Goal: Information Seeking & Learning: Learn about a topic

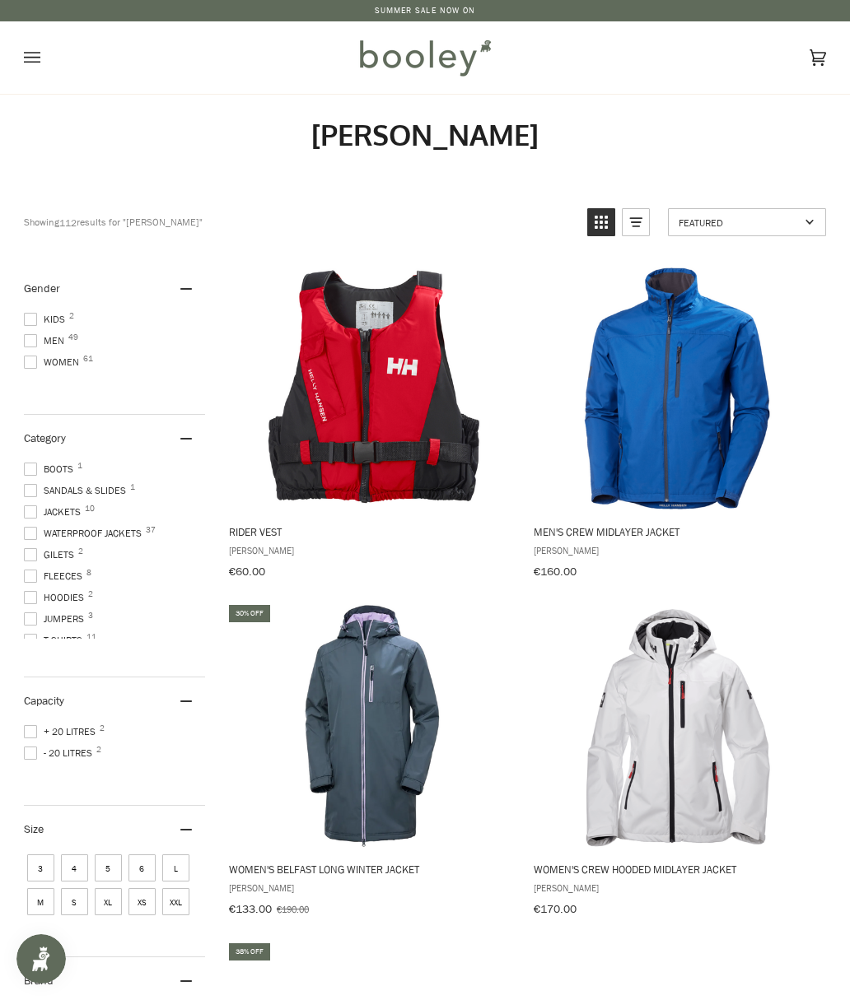
click at [43, 343] on span "Men 49" at bounding box center [46, 340] width 45 height 15
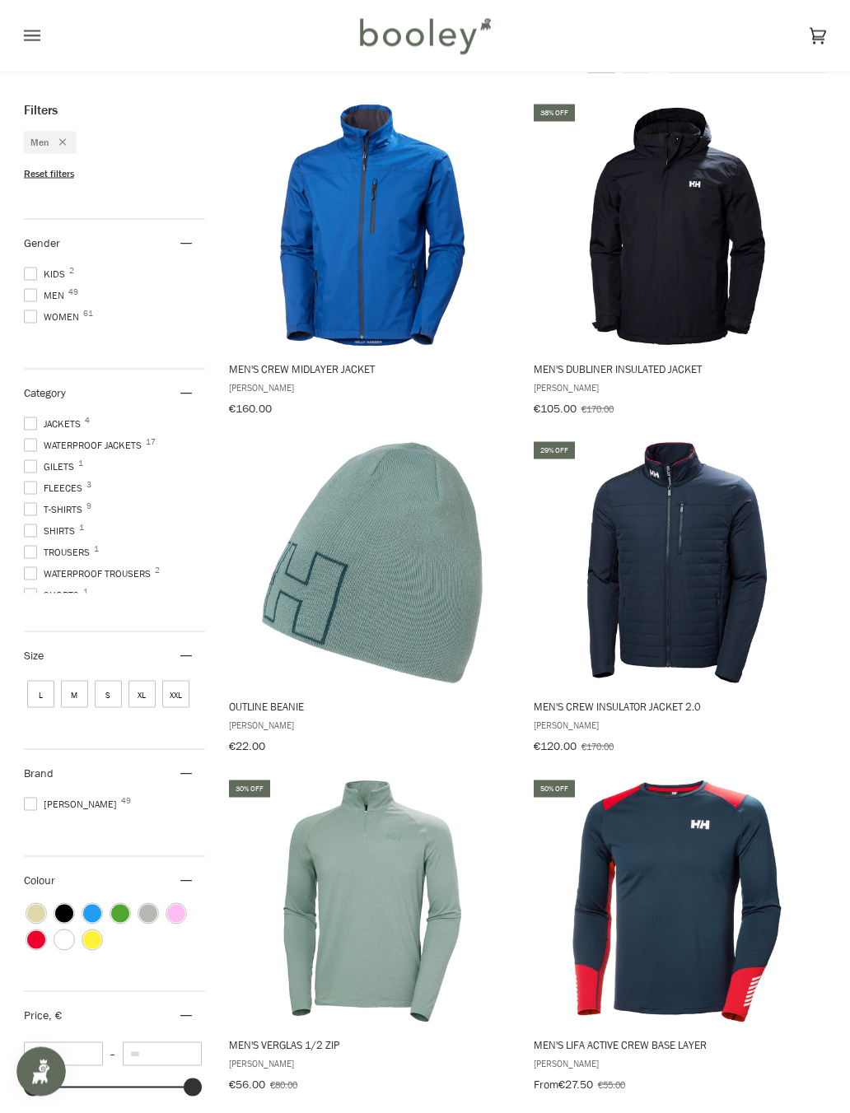
scroll to position [210, 0]
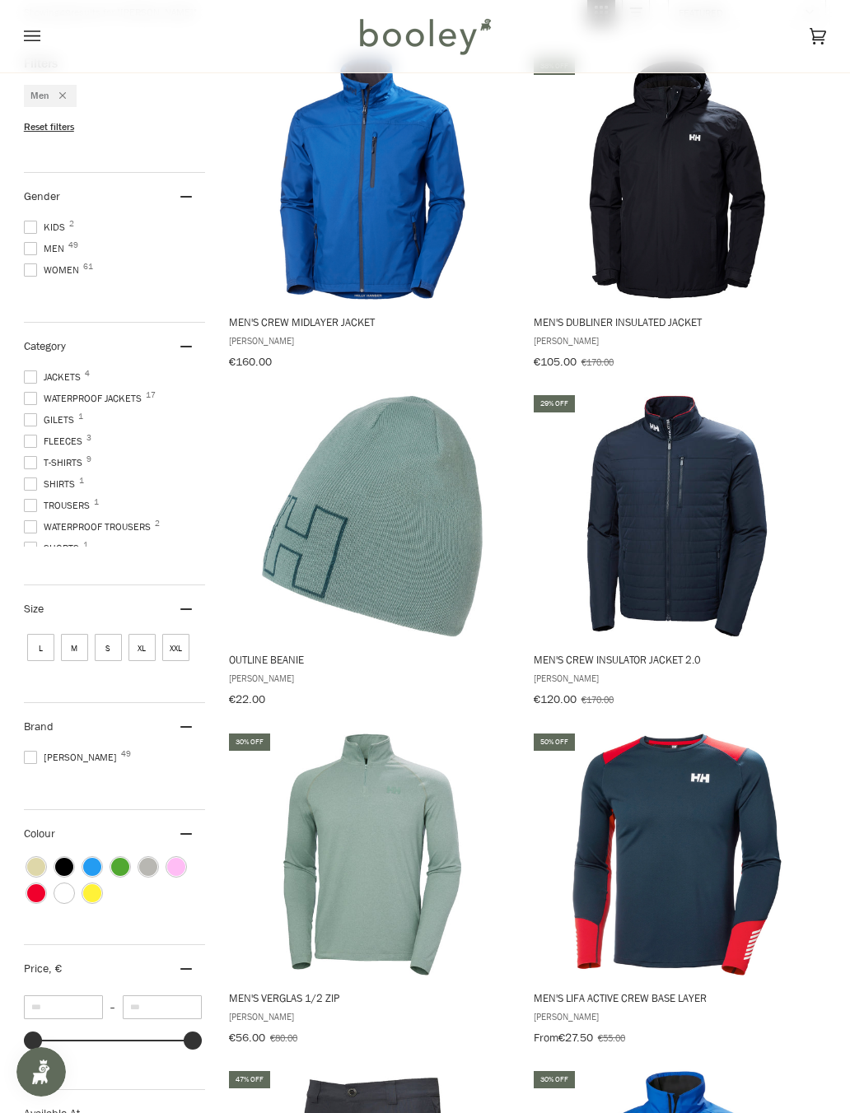
click at [697, 485] on img "Men's Crew Insulator Jacket 2.0" at bounding box center [676, 516] width 247 height 247
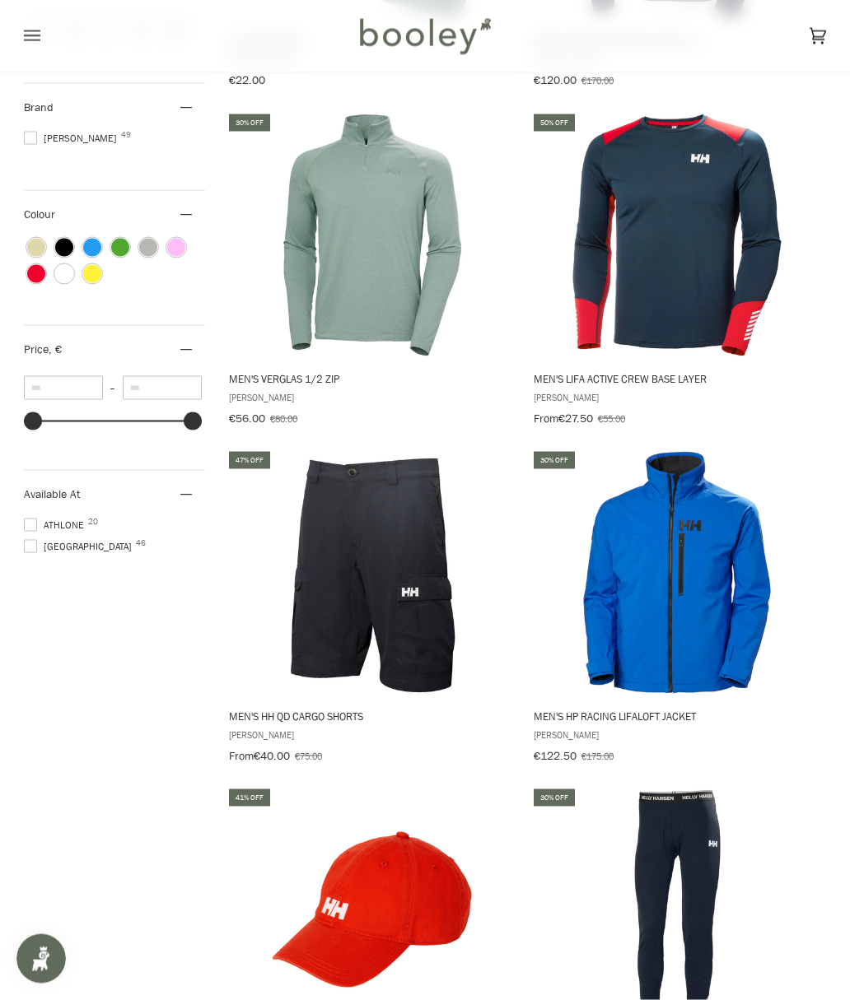
scroll to position [804, 0]
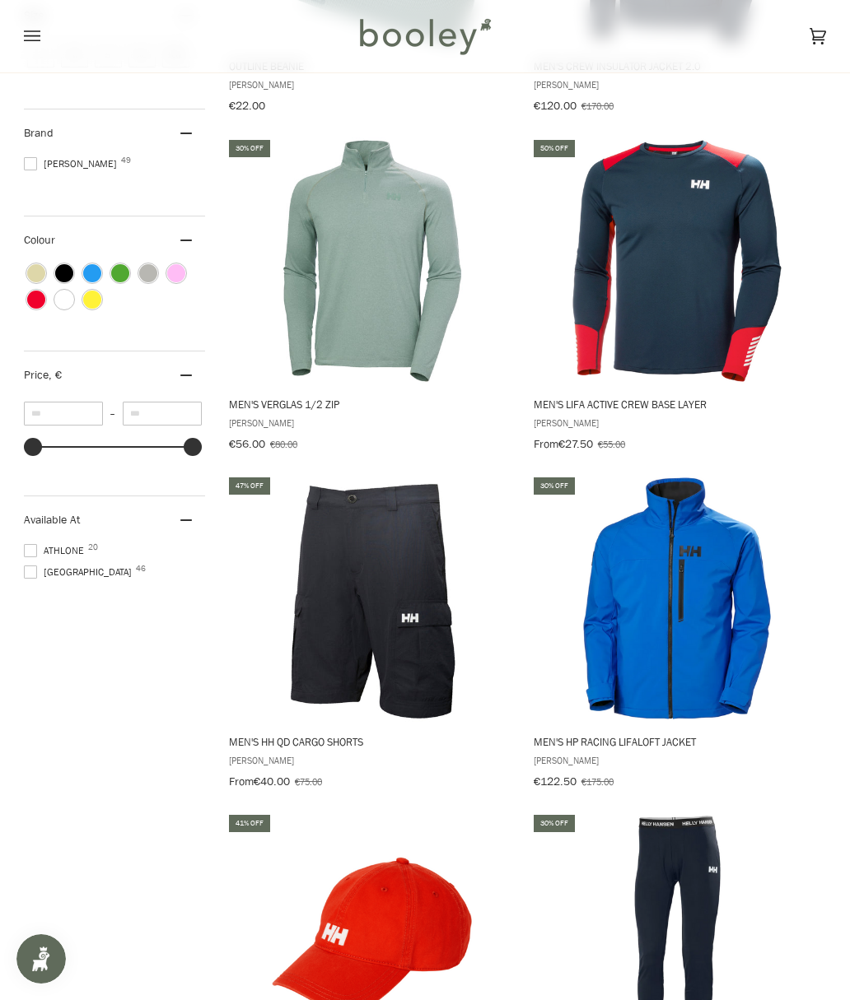
click at [716, 336] on img "Men's Lifa Active Crew Base Layer" at bounding box center [676, 260] width 247 height 247
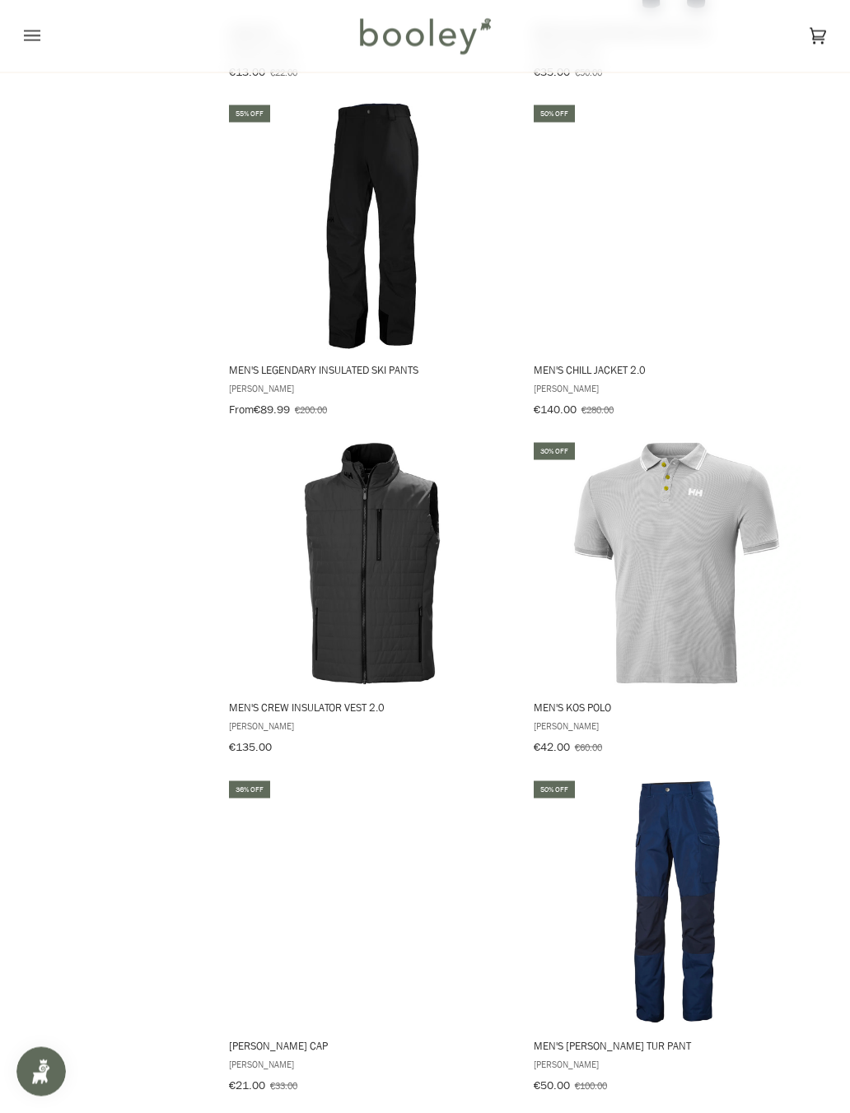
scroll to position [1852, 0]
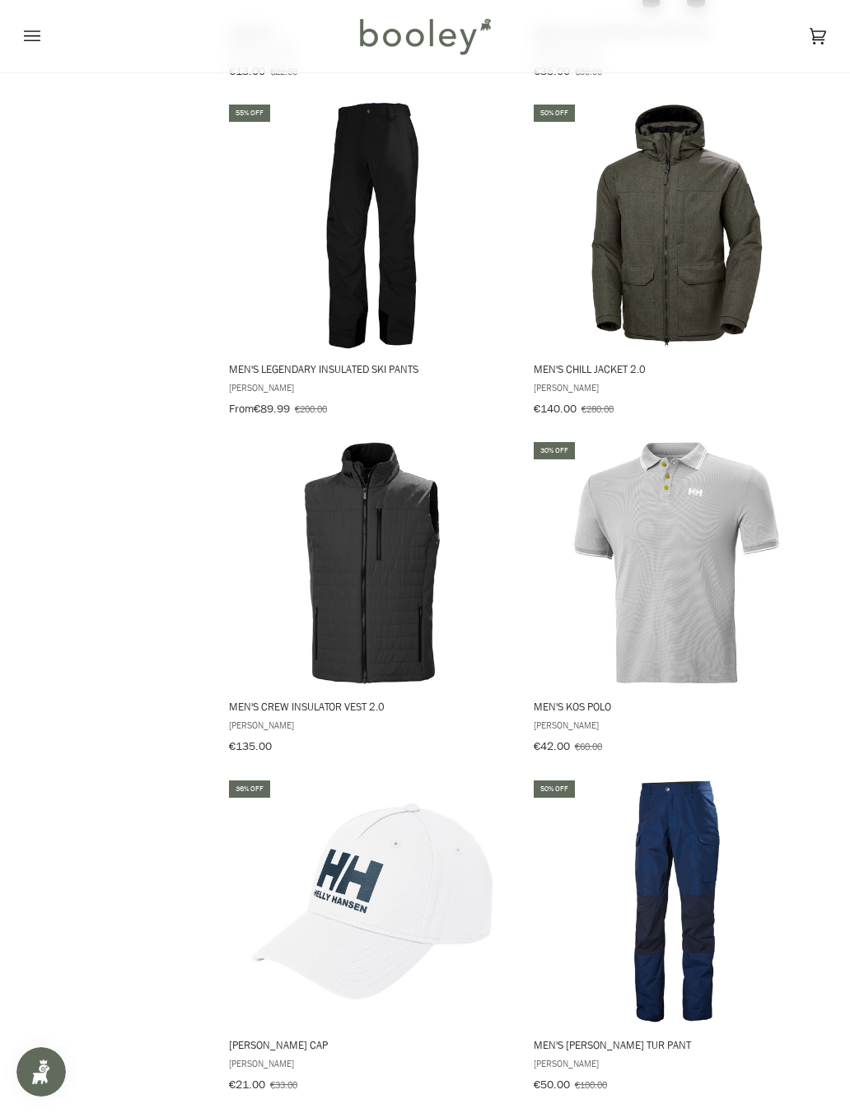
click at [324, 543] on img "Men's Crew Insulator Vest 2.0" at bounding box center [372, 563] width 247 height 247
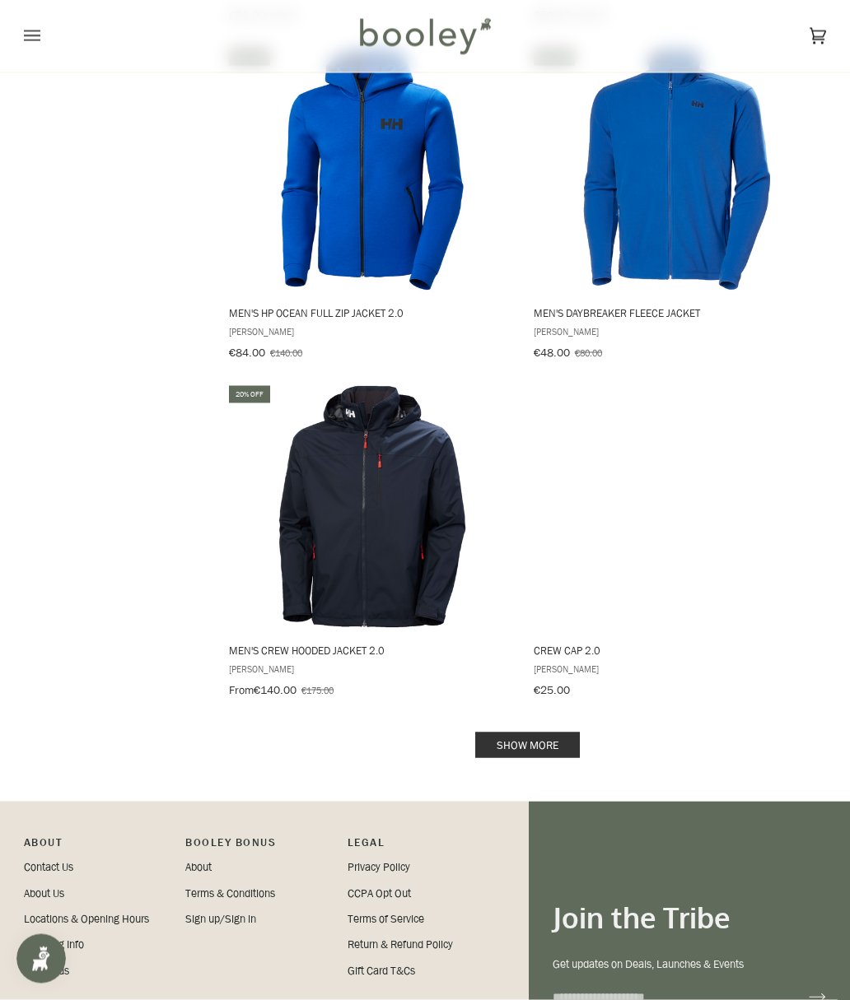
scroll to position [3088, 0]
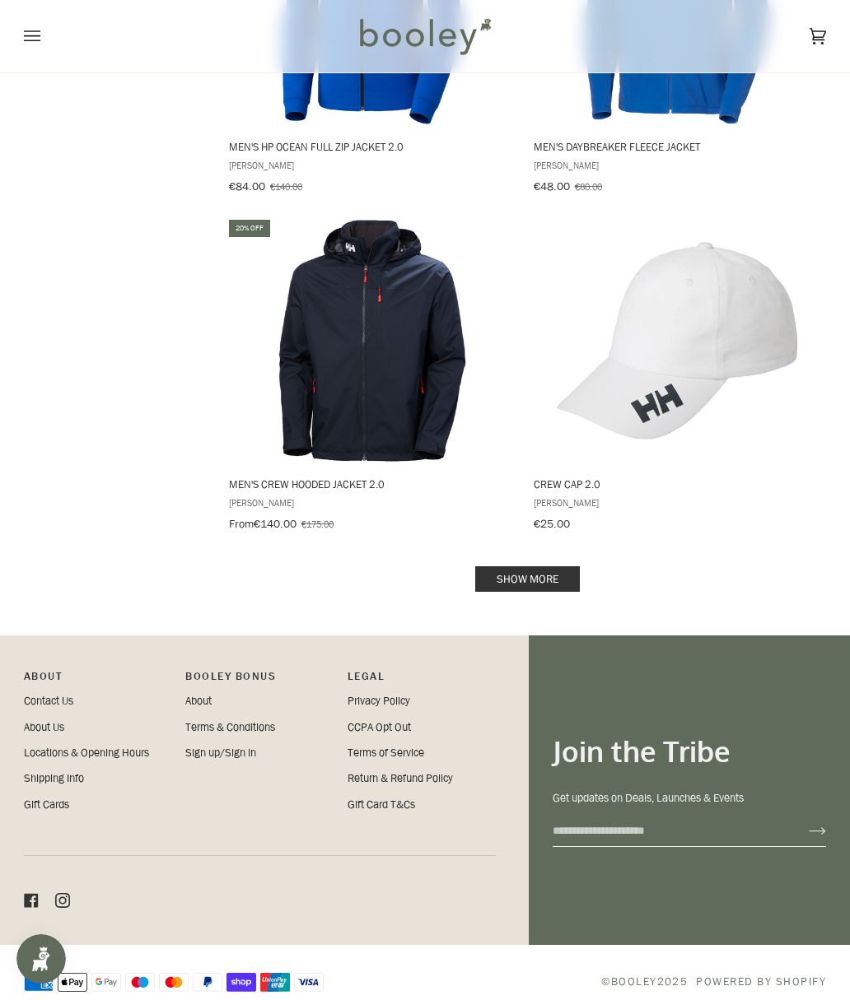
click at [553, 566] on link "Show more" at bounding box center [527, 579] width 105 height 26
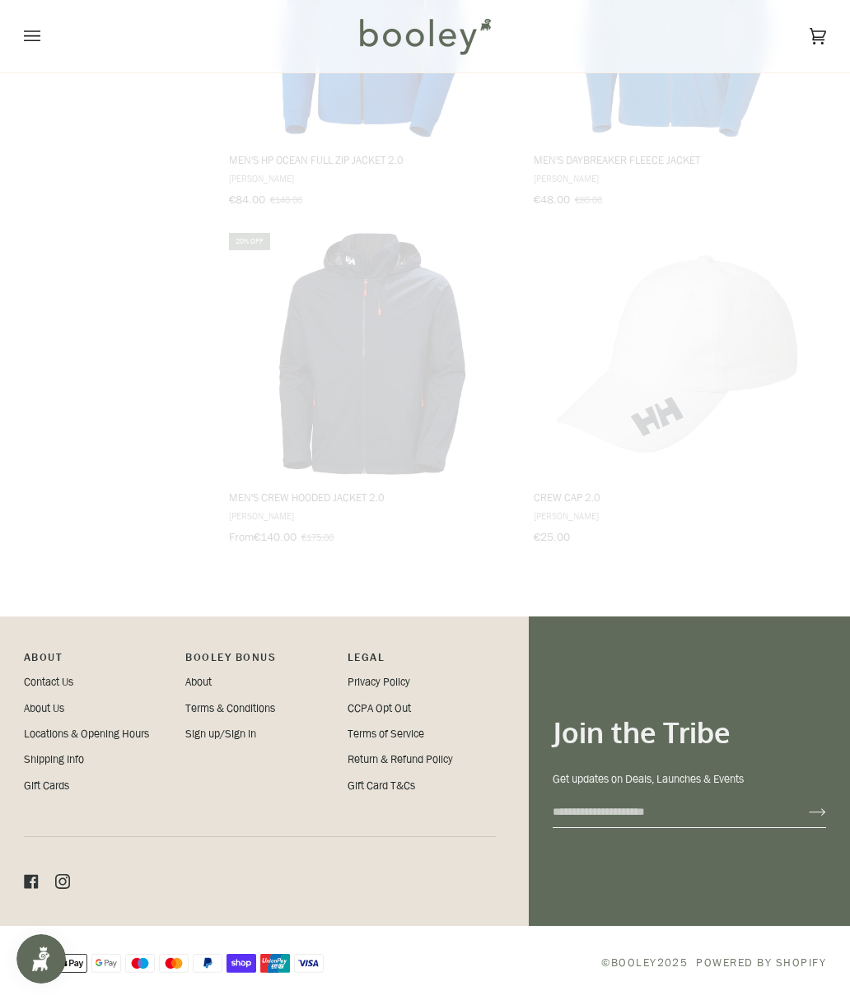
scroll to position [3056, 0]
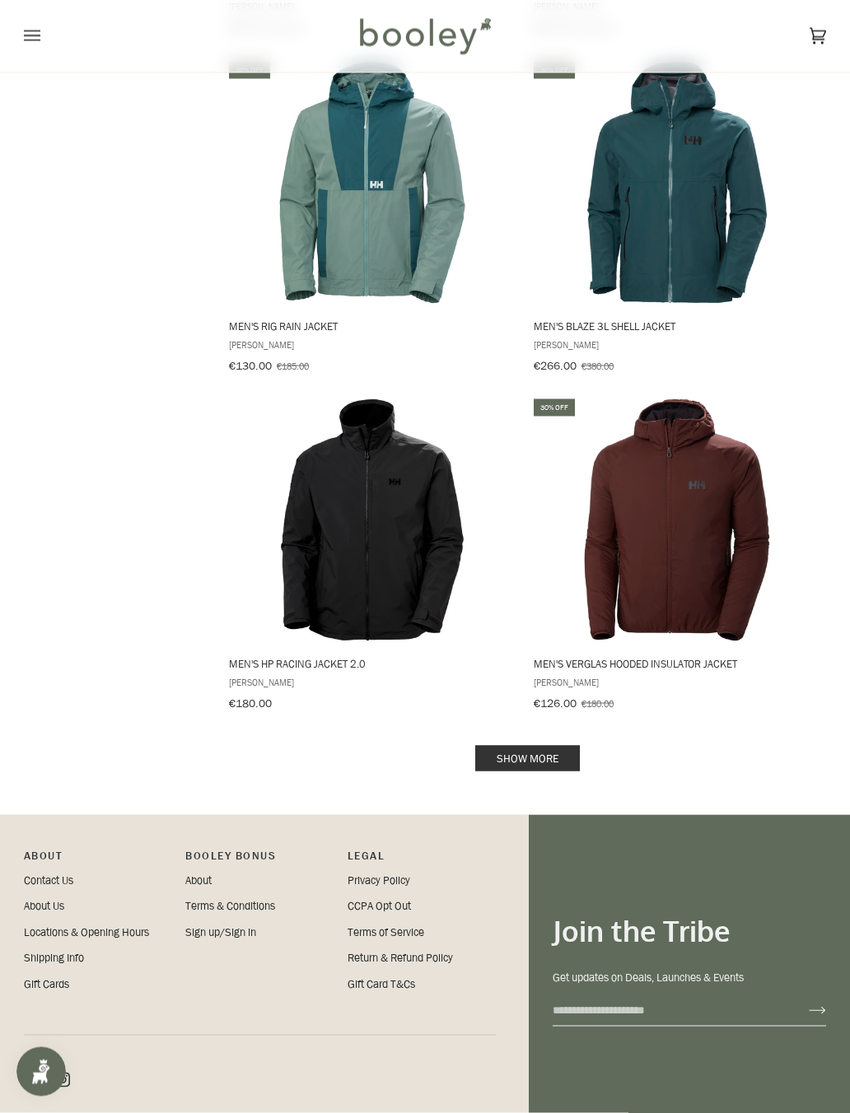
scroll to position [6286, 0]
click at [319, 523] on img "Men's HP Racing Jacket 2.0" at bounding box center [372, 519] width 247 height 247
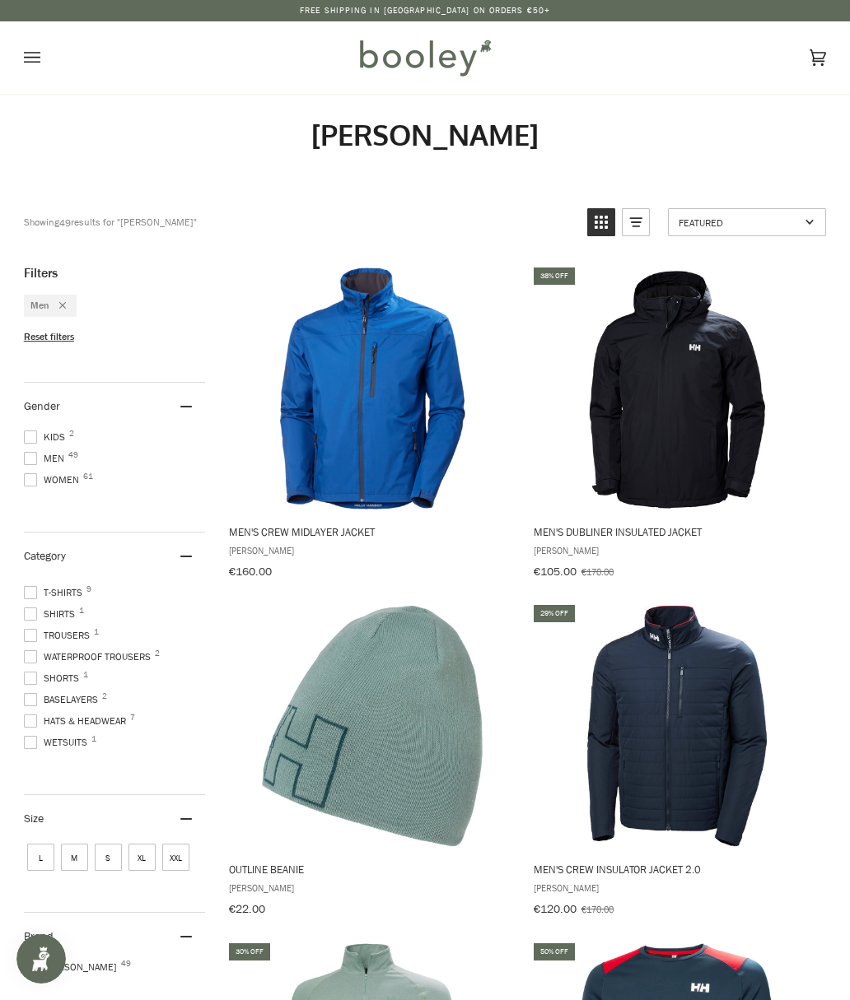
scroll to position [6332, 0]
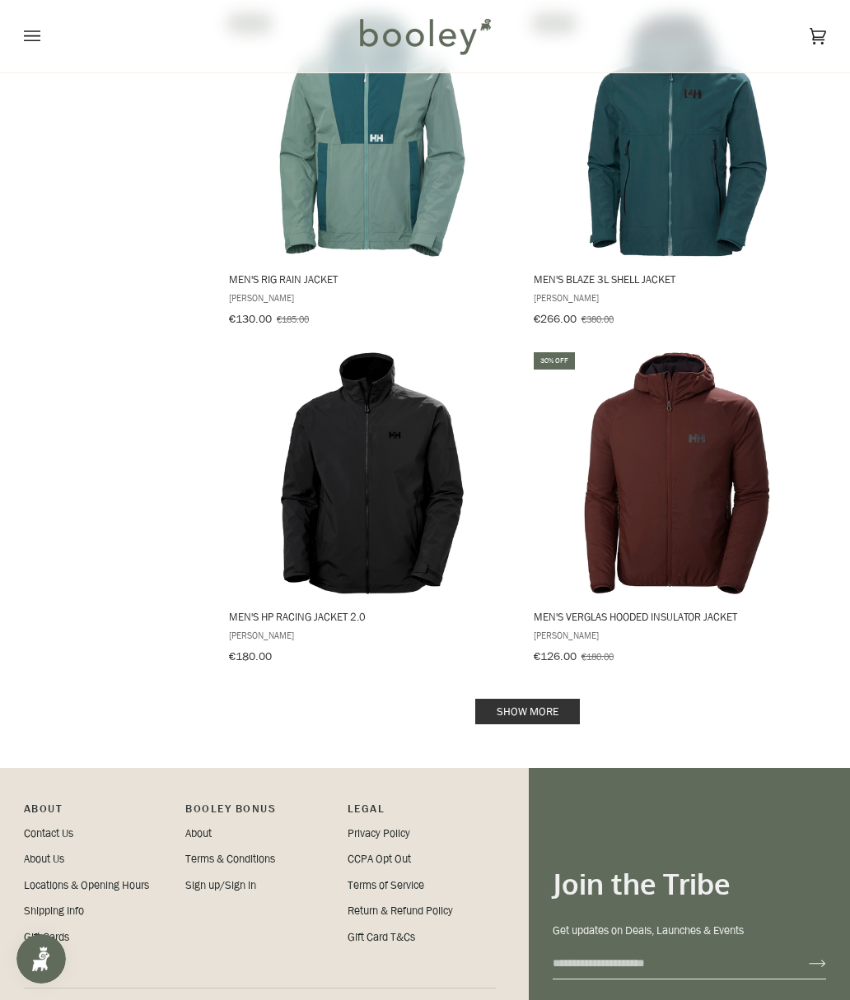
click at [567, 699] on link "Show more" at bounding box center [527, 712] width 105 height 26
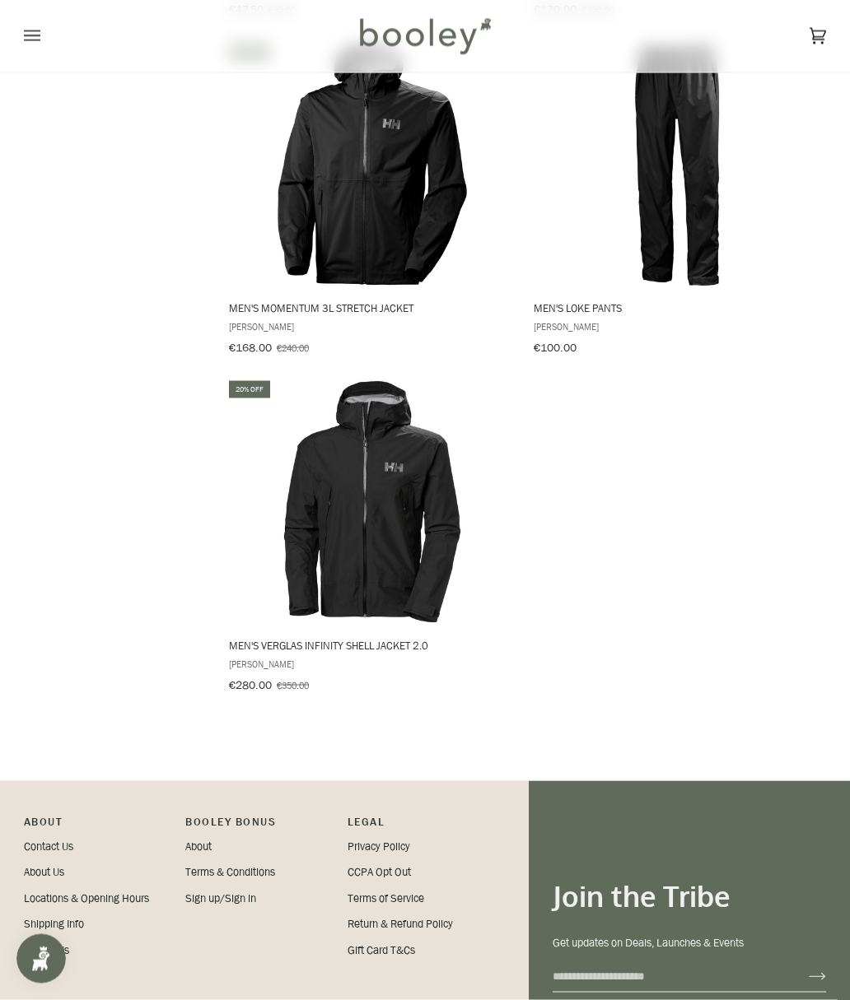
scroll to position [8040, 0]
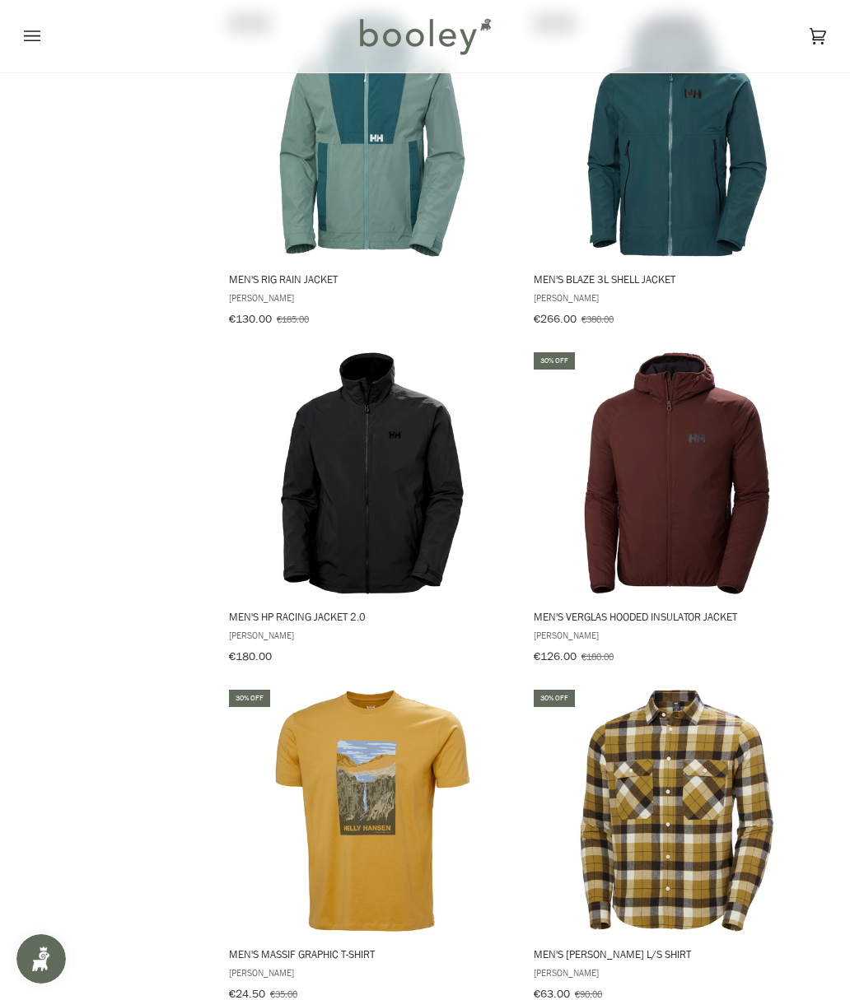
scroll to position [3056, 0]
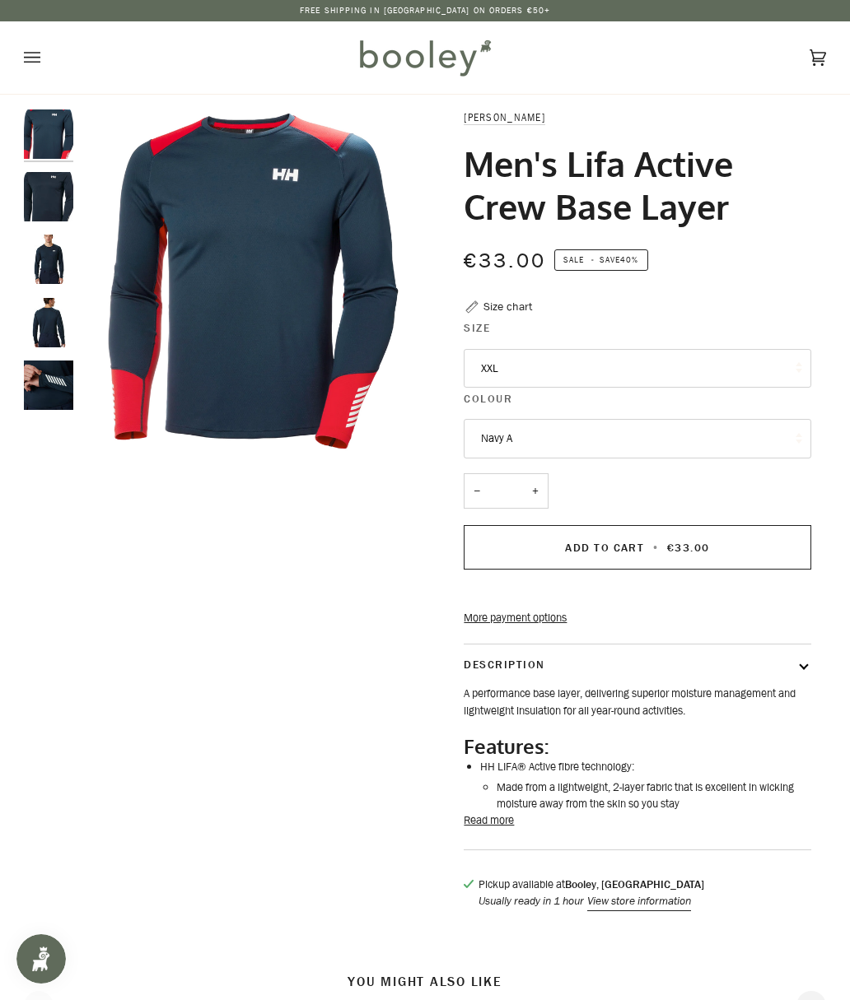
click at [739, 371] on button "XXL" at bounding box center [637, 369] width 347 height 40
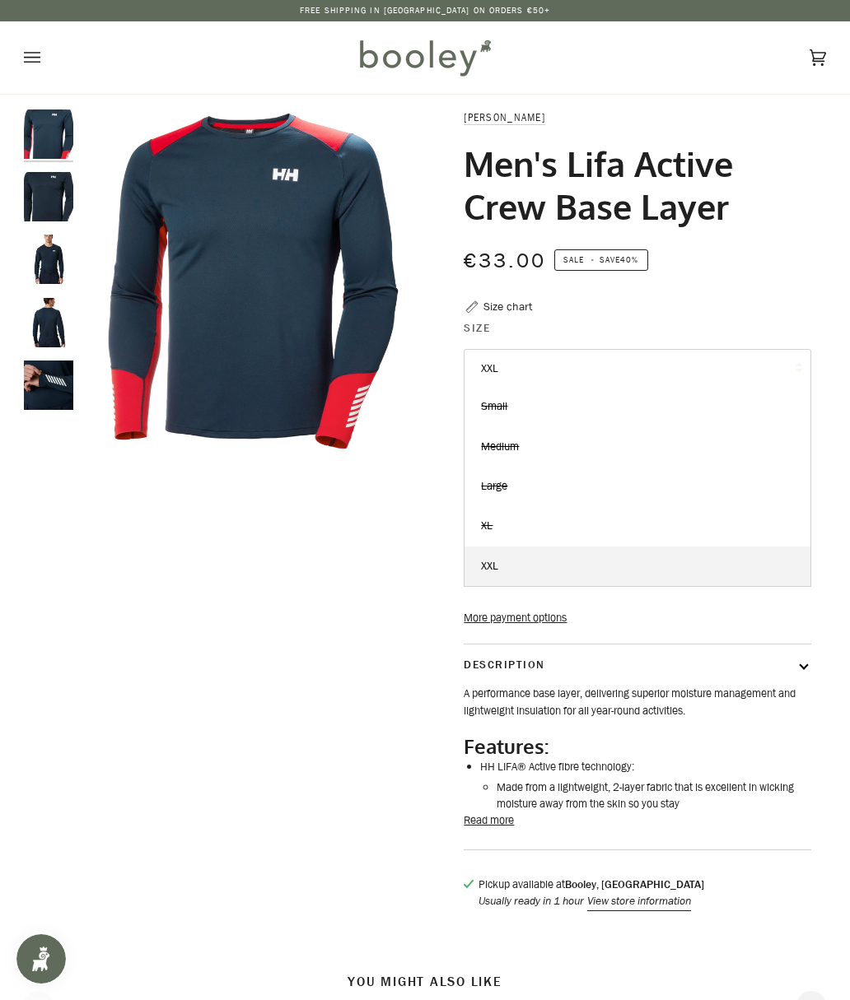
click at [795, 255] on div "€33.00 Sale • Save 40%" at bounding box center [637, 260] width 347 height 33
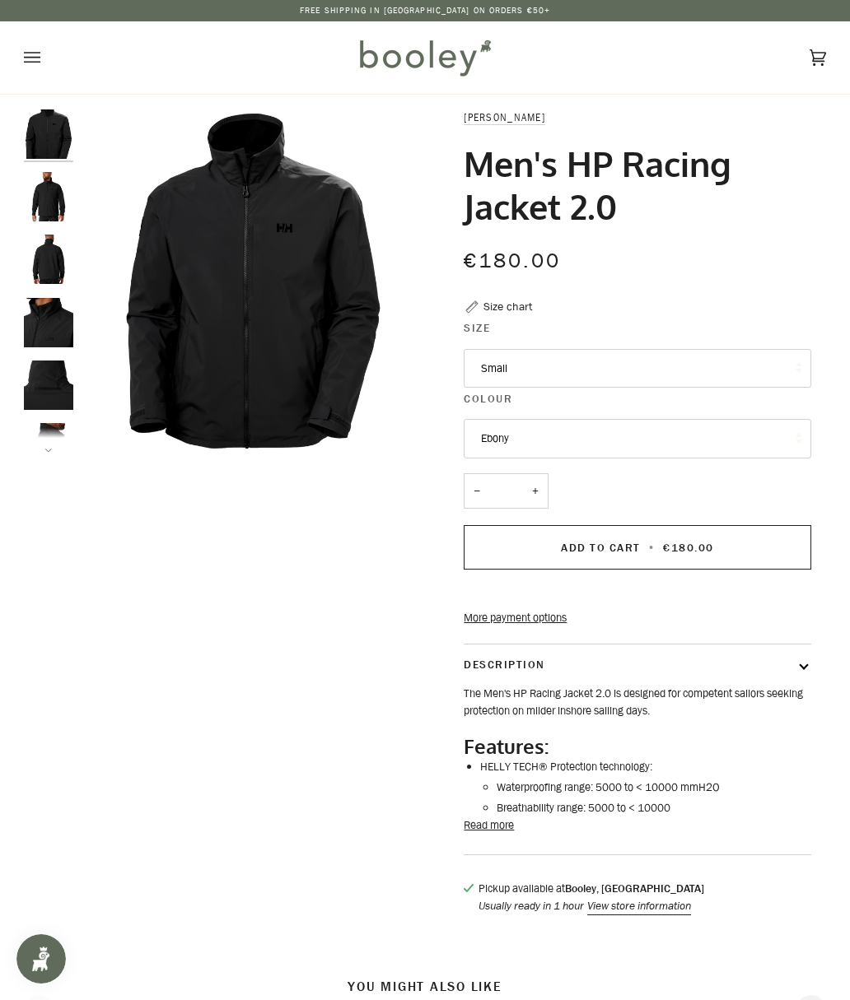
click at [46, 207] on img "Helly Hansen Men's HP Racing Jacket 2.0 Ebony - Booley Galway" at bounding box center [48, 196] width 49 height 49
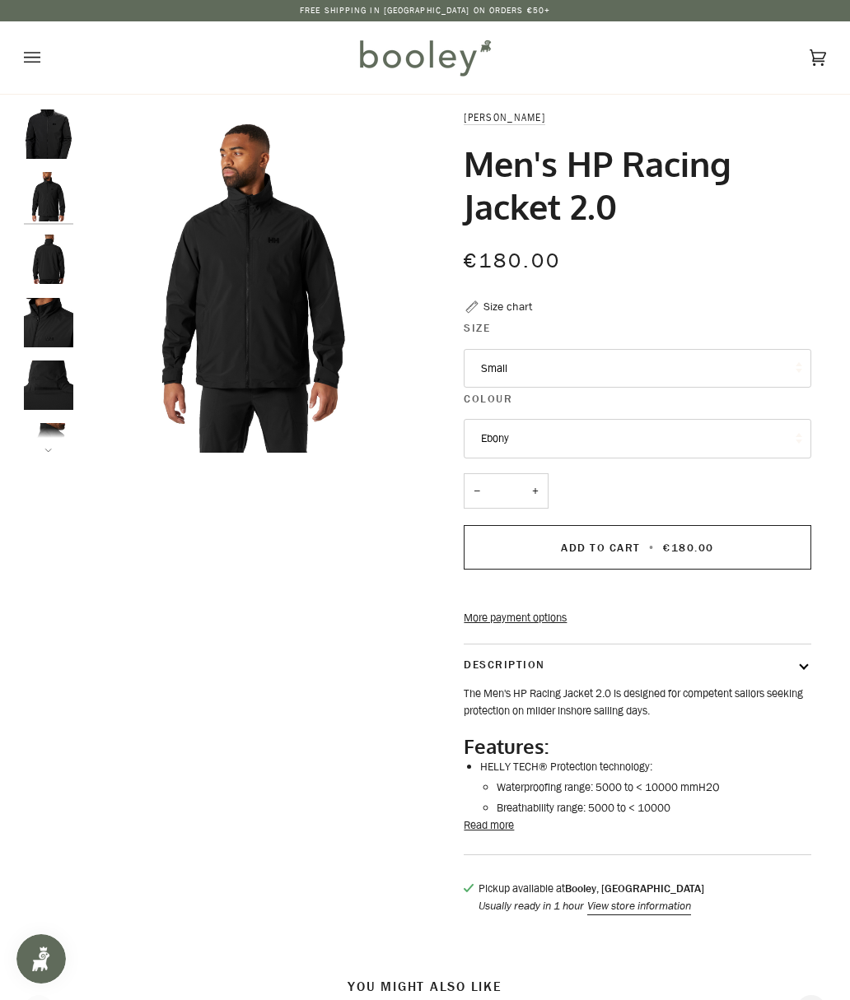
click at [54, 278] on img "Helly Hansen Men's HP Racing Jacket 2.0 Ebony - Booley Galway" at bounding box center [48, 259] width 49 height 49
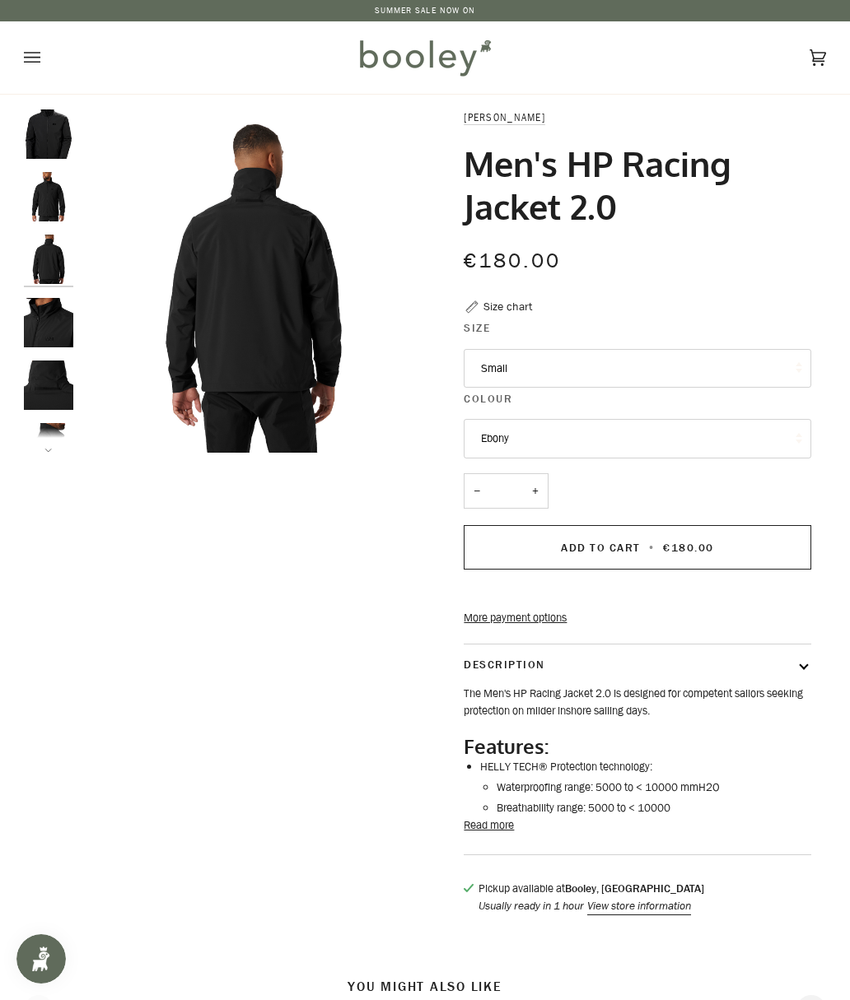
click at [503, 834] on button "Read more" at bounding box center [489, 826] width 50 height 16
